Goal: Information Seeking & Learning: Learn about a topic

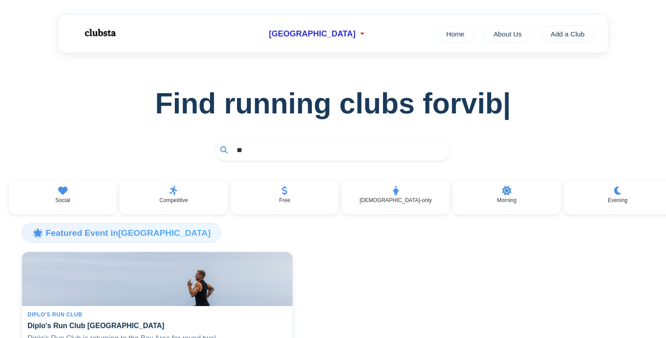
click at [256, 157] on input "**" at bounding box center [339, 150] width 214 height 17
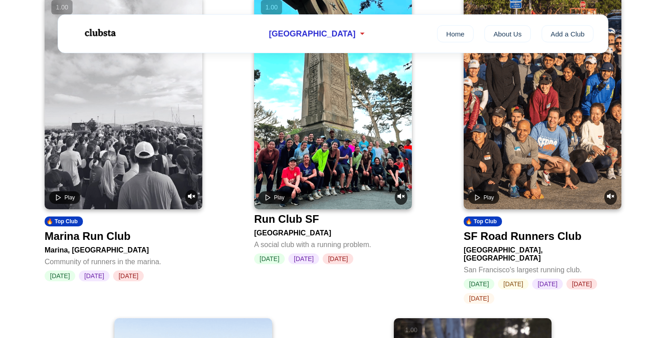
scroll to position [392, 0]
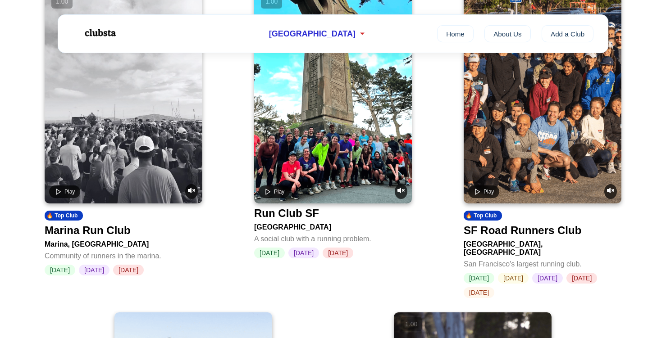
type input "********"
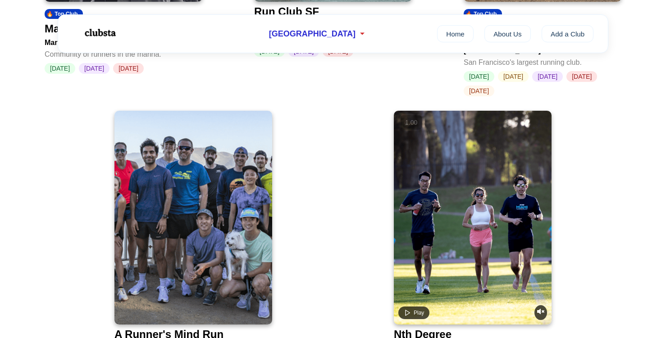
scroll to position [595, 0]
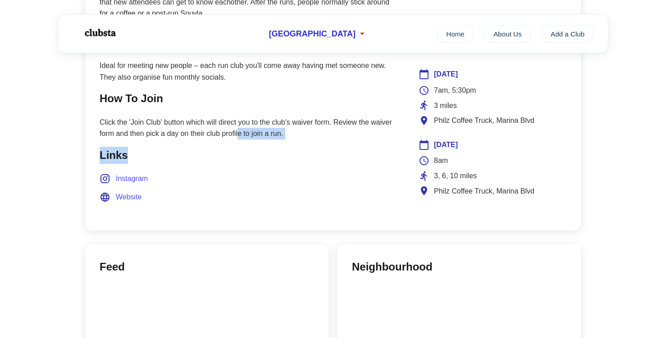
drag, startPoint x: 239, startPoint y: 134, endPoint x: 239, endPoint y: 184, distance: 49.5
click at [239, 159] on main "Join Club About Marina Run Club is a community of active and friendly 20-someth…" at bounding box center [249, 36] width 299 height 359
click at [239, 184] on li "Instagram" at bounding box center [249, 179] width 299 height 12
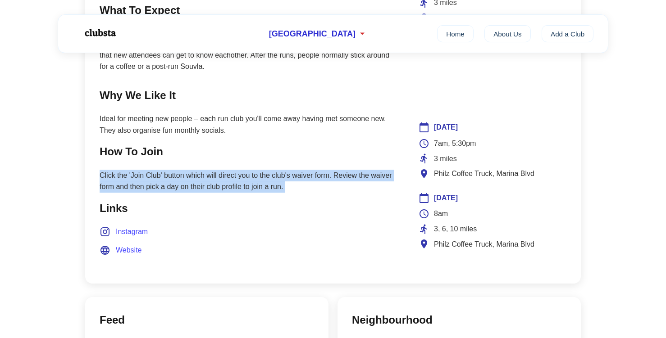
drag, startPoint x: 241, startPoint y: 166, endPoint x: 241, endPoint y: 213, distance: 46.8
click at [241, 205] on main "Join Club About Marina Run Club is a community of active and friendly 20-someth…" at bounding box center [249, 89] width 299 height 359
click at [241, 213] on h2 "Links" at bounding box center [249, 208] width 299 height 17
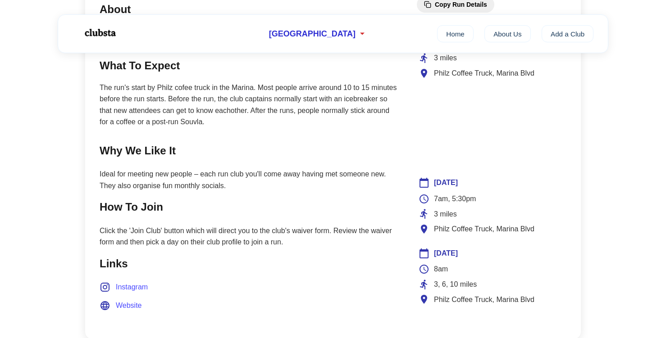
scroll to position [430, 0]
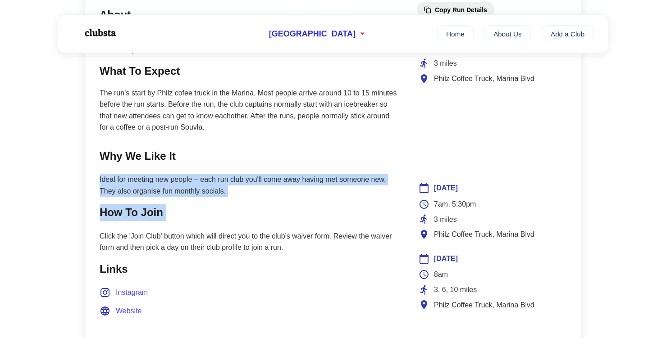
drag, startPoint x: 245, startPoint y: 174, endPoint x: 245, endPoint y: 265, distance: 91.0
click at [245, 245] on main "Join Club About Marina Run Club is a community of active and friendly 20-someth…" at bounding box center [249, 150] width 299 height 359
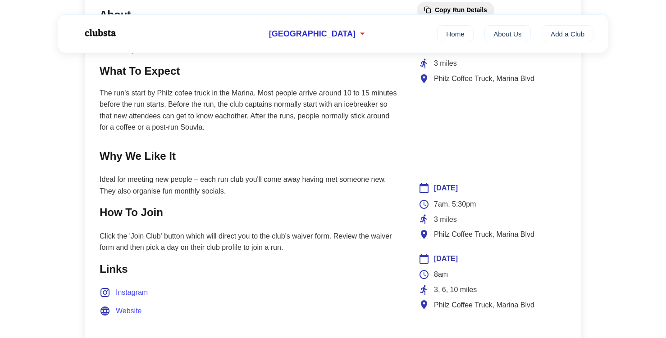
click at [245, 265] on h2 "Links" at bounding box center [249, 269] width 299 height 17
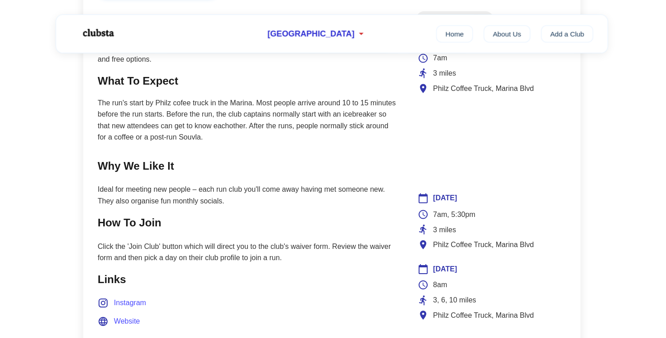
scroll to position [419, 0]
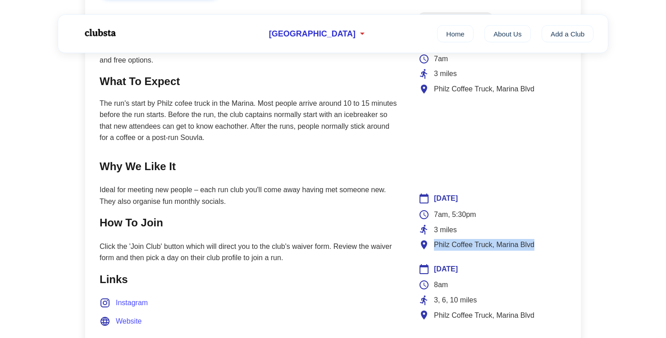
drag, startPoint x: 432, startPoint y: 243, endPoint x: 547, endPoint y: 243, distance: 114.4
click at [547, 243] on div "Philz Coffee Truck, Marina Blvd" at bounding box center [491, 245] width 146 height 12
copy span "Philz Coffee Truck, Marina Blvd"
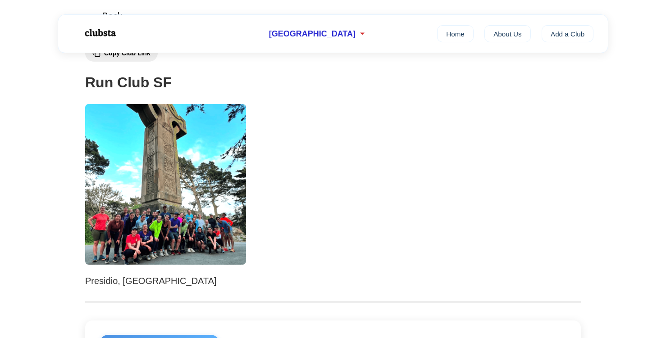
scroll to position [325, 0]
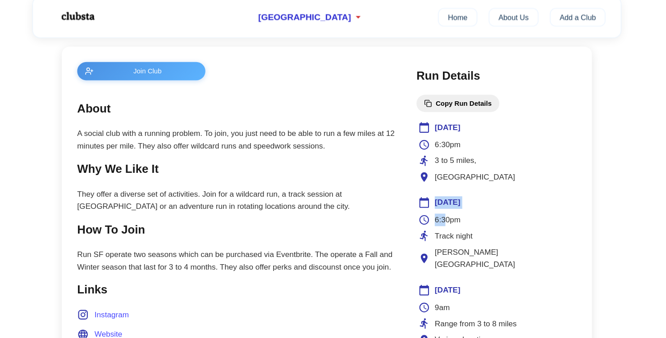
drag, startPoint x: 435, startPoint y: 213, endPoint x: 446, endPoint y: 225, distance: 16.2
click at [446, 225] on div "Thursday 6:30pm Track night Kezar Stadium" at bounding box center [492, 236] width 150 height 73
click at [446, 225] on span "6:30pm" at bounding box center [446, 224] width 24 height 12
drag, startPoint x: 446, startPoint y: 216, endPoint x: 446, endPoint y: 223, distance: 7.2
click at [446, 222] on div "Thursday 6:30pm Track night Kezar Stadium" at bounding box center [492, 236] width 150 height 73
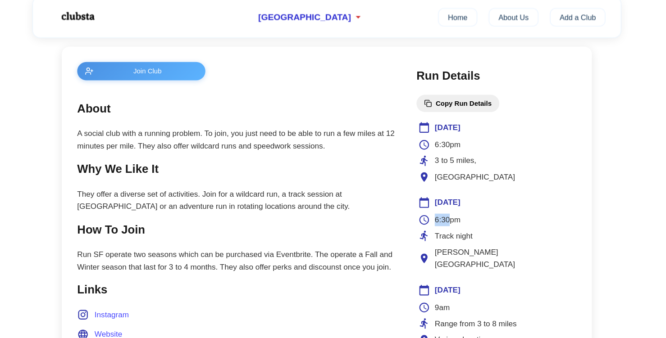
click at [446, 223] on span "6:30pm" at bounding box center [446, 224] width 24 height 12
drag, startPoint x: 446, startPoint y: 218, endPoint x: 446, endPoint y: 246, distance: 28.4
click at [446, 242] on div "Thursday 6:30pm Track night Kezar Stadium" at bounding box center [492, 236] width 150 height 73
click at [446, 246] on div "6:30pm Track night Kezar Stadium" at bounding box center [491, 244] width 146 height 53
drag, startPoint x: 447, startPoint y: 210, endPoint x: 447, endPoint y: 223, distance: 13.1
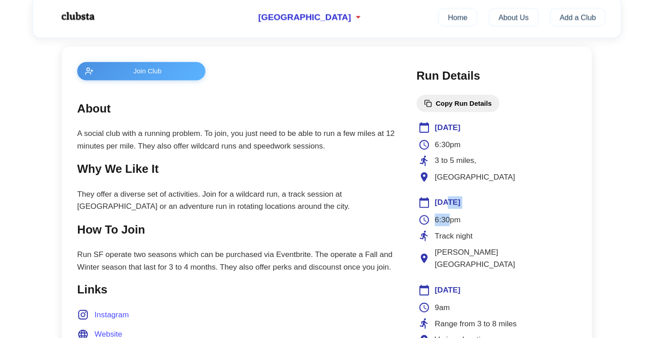
click at [447, 223] on div "Thursday 6:30pm Track night Kezar Stadium" at bounding box center [492, 236] width 150 height 73
click at [447, 223] on span "6:30pm" at bounding box center [446, 224] width 24 height 12
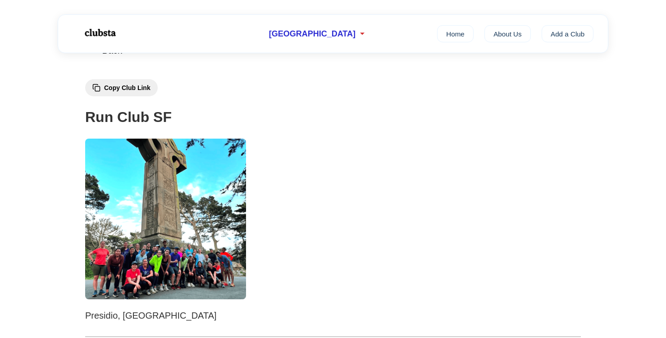
scroll to position [21, 0]
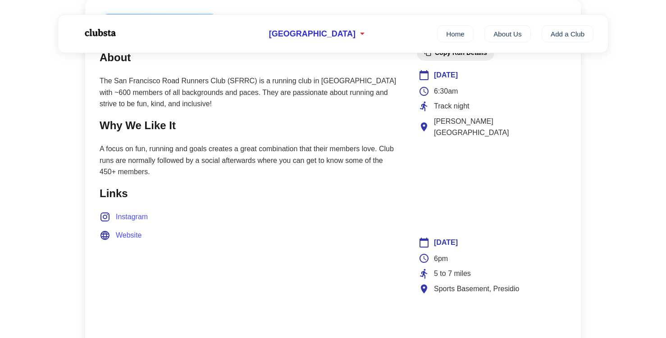
scroll to position [407, 0]
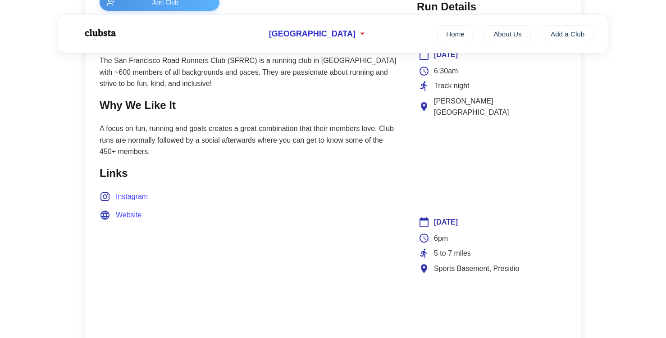
drag, startPoint x: 420, startPoint y: 223, endPoint x: 421, endPoint y: 240, distance: 16.2
click at [421, 240] on div "6pm 5 to 7 miles Sports Basement, Presidio" at bounding box center [491, 254] width 146 height 42
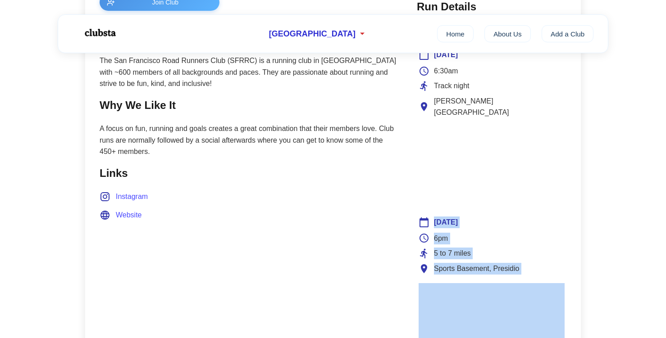
drag, startPoint x: 435, startPoint y: 242, endPoint x: 441, endPoint y: 272, distance: 30.4
click at [441, 269] on div "[DATE] 6pm 5 to 7 miles Sports Basement, Presidio" at bounding box center [492, 288] width 150 height 147
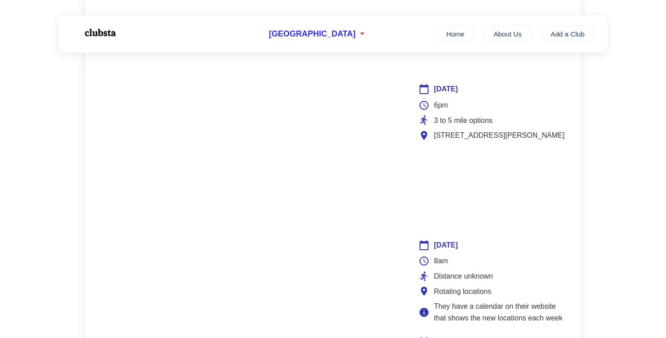
scroll to position [679, 0]
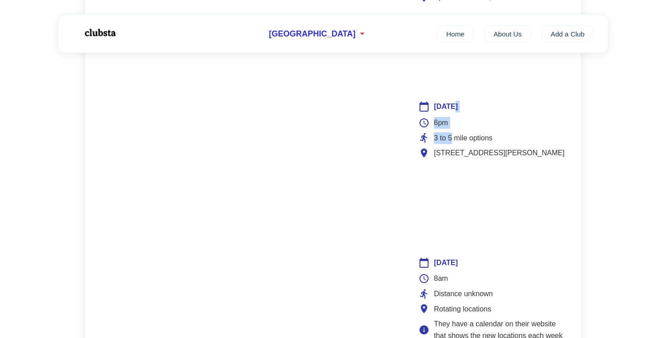
drag, startPoint x: 452, startPoint y: 94, endPoint x: 452, endPoint y: 145, distance: 51.8
click at [452, 130] on div "[DATE] 6pm 3 to 5 mile options [STREET_ADDRESS][PERSON_NAME]" at bounding box center [492, 172] width 150 height 147
click at [452, 150] on div "[DATE] 6pm 3 to 5 mile options [STREET_ADDRESS][PERSON_NAME]" at bounding box center [492, 172] width 150 height 147
drag, startPoint x: 451, startPoint y: 113, endPoint x: 451, endPoint y: 156, distance: 42.8
click at [451, 150] on div "[DATE] 6pm 3 to 5 mile options [STREET_ADDRESS][PERSON_NAME]" at bounding box center [492, 172] width 150 height 147
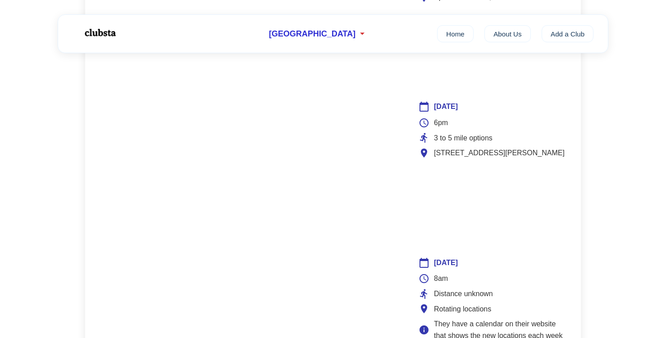
click at [405, 158] on div "Join Club About The San Francisco Road Runners Club (SFRRC) is a running club i…" at bounding box center [332, 87] width 495 height 759
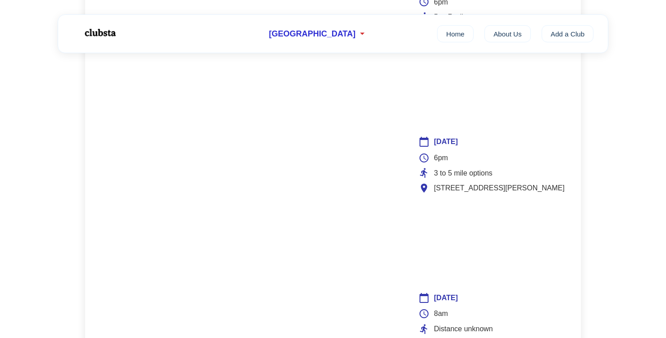
drag, startPoint x: 429, startPoint y: 155, endPoint x: 433, endPoint y: 161, distance: 6.9
click at [432, 161] on div "6pm 3 to 5 mile options [STREET_ADDRESS][PERSON_NAME]" at bounding box center [491, 173] width 146 height 42
click at [433, 168] on div "3 to 5 mile options" at bounding box center [491, 174] width 146 height 12
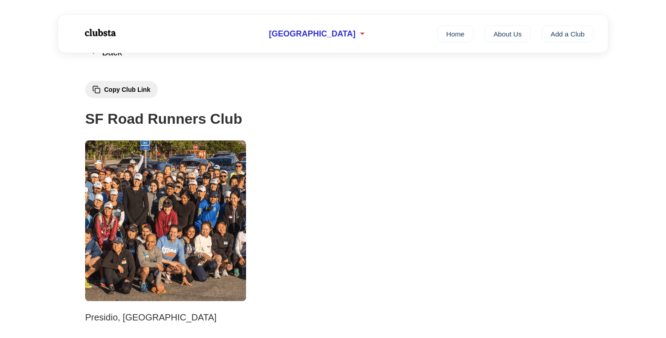
scroll to position [47, 0]
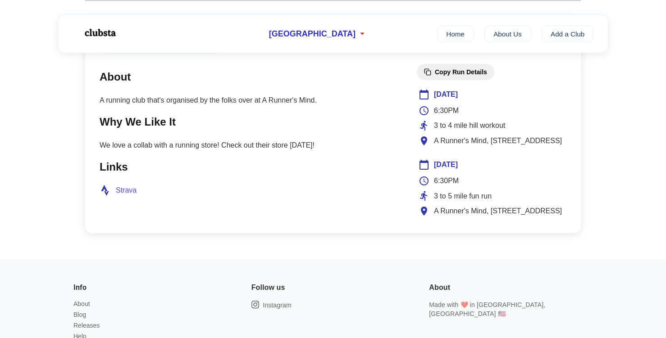
scroll to position [307, 0]
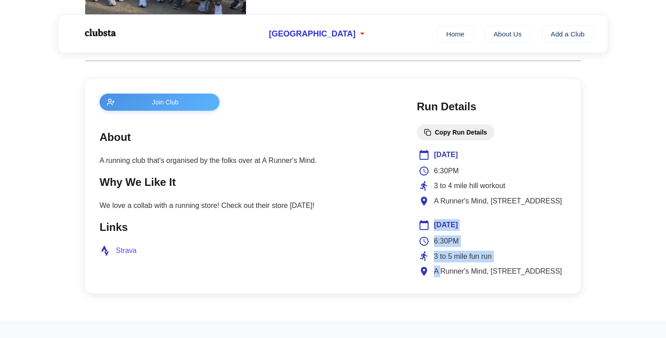
drag, startPoint x: 441, startPoint y: 214, endPoint x: 441, endPoint y: 267, distance: 53.2
click at [441, 267] on div "Tuesday 6:30PM 3 to 4 mile hill workout A Runner's Mind, 3575 Sacramento St Thu…" at bounding box center [492, 213] width 150 height 132
click at [441, 267] on span "A Runner's Mind, 3575 Sacramento St" at bounding box center [498, 272] width 128 height 12
drag, startPoint x: 441, startPoint y: 235, endPoint x: 441, endPoint y: 267, distance: 32.4
click at [441, 263] on div "Thursday 6:30PM 3 to 5 mile fun run A Runner's Mind, 3575 Sacramento St" at bounding box center [492, 248] width 150 height 61
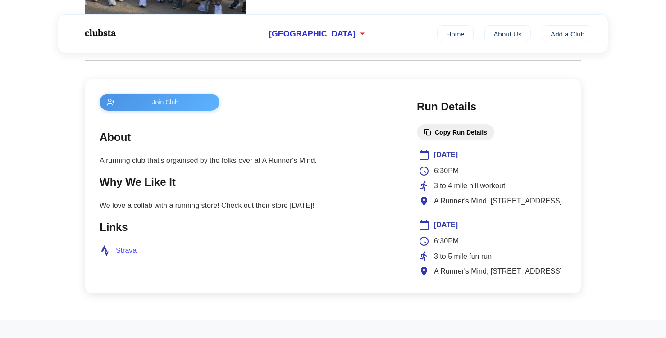
click at [441, 267] on span "A Runner's Mind, 3575 Sacramento St" at bounding box center [498, 272] width 128 height 12
drag, startPoint x: 441, startPoint y: 255, endPoint x: 441, endPoint y: 281, distance: 25.7
click at [441, 273] on div "6:30PM 3 to 5 mile fun run A Runner's Mind, 3575 Sacramento St" at bounding box center [491, 257] width 146 height 42
click at [441, 281] on div "Join Club About A running club that's organised by the folks over at A Runner's…" at bounding box center [332, 186] width 495 height 214
drag, startPoint x: 441, startPoint y: 259, endPoint x: 441, endPoint y: 282, distance: 23.4
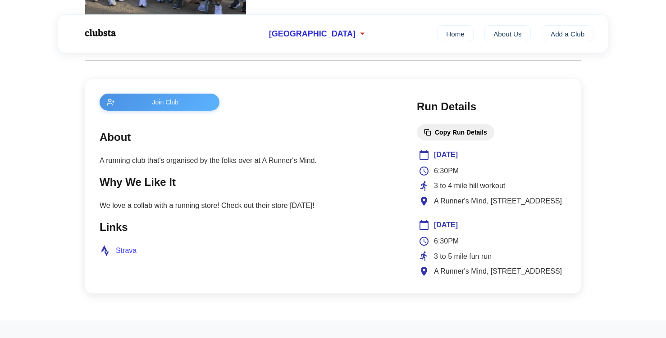
click at [441, 273] on div "6:30PM 3 to 5 mile fun run A Runner's Mind, 3575 Sacramento St" at bounding box center [491, 257] width 146 height 42
click at [441, 286] on div "Join Club About A running club that's organised by the folks over at A Runner's…" at bounding box center [332, 186] width 495 height 214
drag, startPoint x: 441, startPoint y: 236, endPoint x: 441, endPoint y: 271, distance: 34.2
click at [441, 271] on div "6:30PM 3 to 5 mile fun run A Runner's Mind, 3575 Sacramento St" at bounding box center [491, 257] width 146 height 42
click at [441, 276] on span "A Runner's Mind, 3575 Sacramento St" at bounding box center [498, 272] width 128 height 12
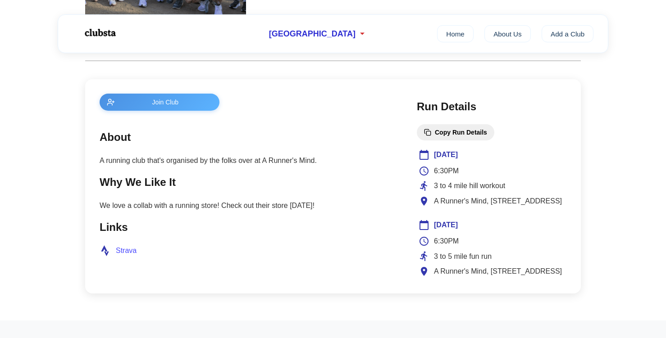
drag, startPoint x: 441, startPoint y: 245, endPoint x: 441, endPoint y: 293, distance: 47.7
click at [441, 283] on div "Join Club About A running club that's organised by the folks over at A Runner's…" at bounding box center [332, 186] width 495 height 214
click at [441, 293] on div "Join Club About A running club that's organised by the folks over at A Runner's…" at bounding box center [332, 186] width 495 height 214
drag, startPoint x: 445, startPoint y: 241, endPoint x: 445, endPoint y: 290, distance: 49.5
click at [445, 283] on div "Join Club About A running club that's organised by the folks over at A Runner's…" at bounding box center [332, 186] width 495 height 214
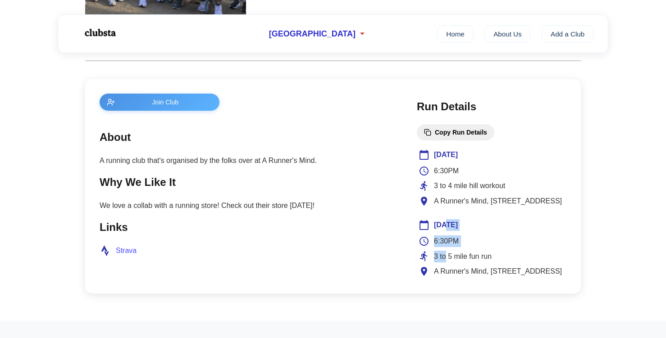
drag, startPoint x: 445, startPoint y: 252, endPoint x: 445, endPoint y: 268, distance: 15.8
click at [445, 260] on div "Thursday 6:30PM 3 to 5 mile fun run A Runner's Mind, 3575 Sacramento St" at bounding box center [492, 248] width 150 height 61
click at [445, 268] on span "A Runner's Mind, 3575 Sacramento St" at bounding box center [498, 272] width 128 height 12
drag, startPoint x: 445, startPoint y: 251, endPoint x: 445, endPoint y: 280, distance: 28.4
click at [445, 277] on div "6:30PM 3 to 5 mile fun run A Runner's Mind, 3575 Sacramento St" at bounding box center [491, 257] width 146 height 42
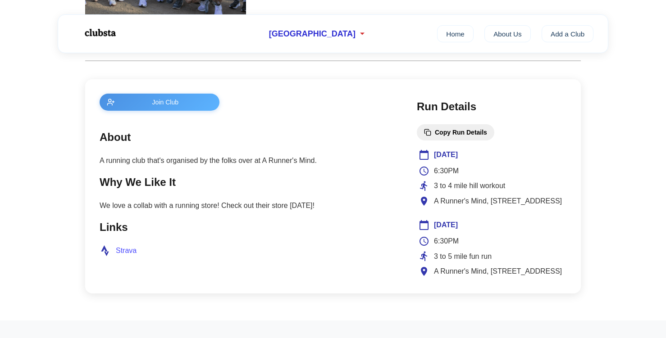
click at [445, 280] on div "Join Club About A running club that's organised by the folks over at A Runner's…" at bounding box center [332, 186] width 495 height 214
drag, startPoint x: 445, startPoint y: 241, endPoint x: 445, endPoint y: 265, distance: 24.3
click at [445, 263] on div "6:30PM 3 to 5 mile fun run A Runner's Mind, 3575 Sacramento St" at bounding box center [491, 257] width 146 height 42
click at [445, 265] on div "6:30PM 3 to 5 mile fun run A Runner's Mind, 3575 Sacramento St" at bounding box center [491, 257] width 146 height 42
drag, startPoint x: 445, startPoint y: 252, endPoint x: 445, endPoint y: 279, distance: 26.6
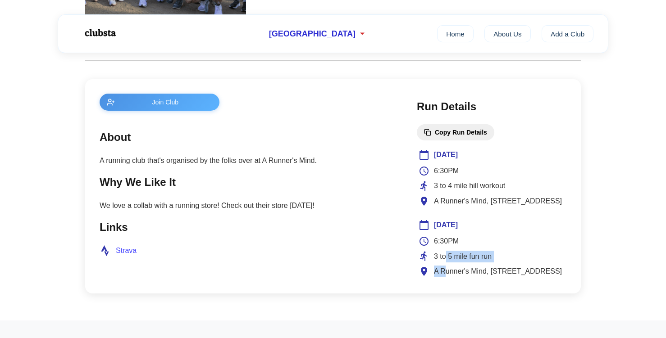
click at [445, 278] on div "Thursday 6:30PM 3 to 5 mile fun run A Runner's Mind, 3575 Sacramento St" at bounding box center [492, 248] width 150 height 61
click at [445, 279] on div "Thursday 6:30PM 3 to 5 mile fun run A Runner's Mind, 3575 Sacramento St" at bounding box center [492, 248] width 150 height 61
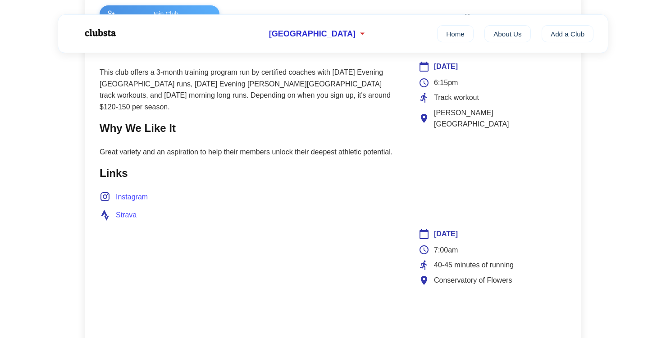
scroll to position [403, 0]
